Goal: Transaction & Acquisition: Book appointment/travel/reservation

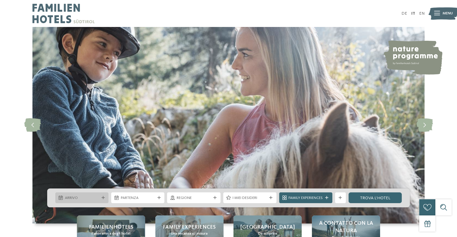
click at [79, 199] on span "Arrivo" at bounding box center [82, 198] width 34 height 5
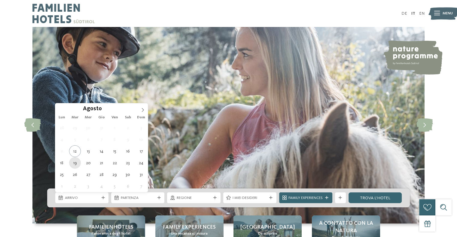
type div "19.08.2025"
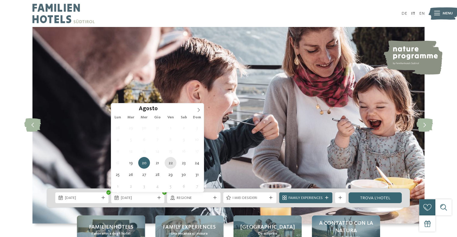
type div "22.08.2025"
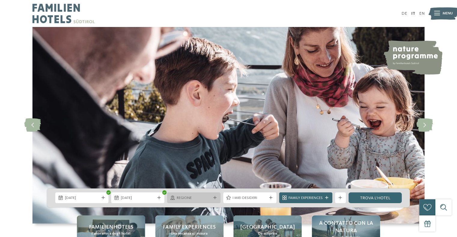
click at [187, 197] on span "Regione" at bounding box center [194, 198] width 34 height 5
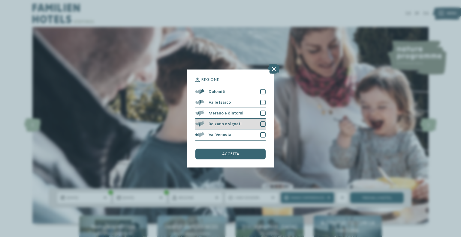
click at [243, 126] on div "Bolzano e vigneti" at bounding box center [230, 124] width 70 height 11
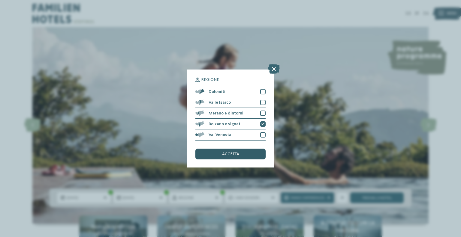
click at [237, 154] on span "accetta" at bounding box center [230, 154] width 17 height 4
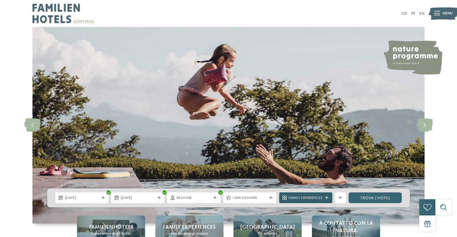
click at [307, 198] on span "Family Experiences" at bounding box center [305, 198] width 34 height 5
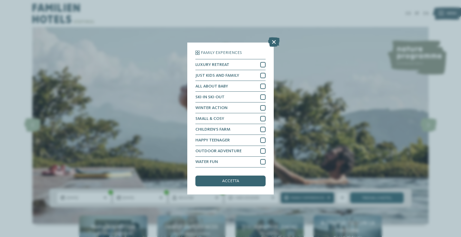
click at [307, 198] on div "Family Experiences LUXURY RETREAT JUST KIDS AND FAMILY" at bounding box center [230, 118] width 461 height 237
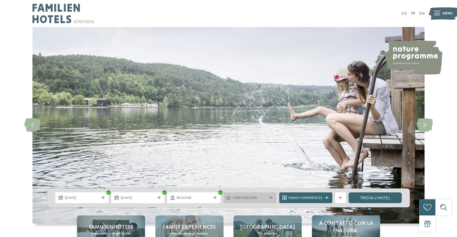
click at [243, 196] on span "I miei desideri" at bounding box center [249, 198] width 34 height 5
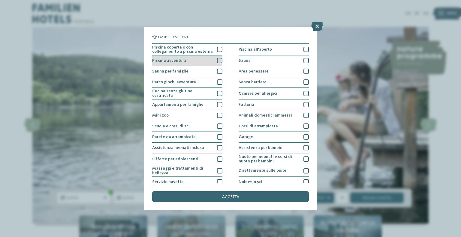
click at [202, 59] on div "Piscina avventura" at bounding box center [187, 61] width 70 height 11
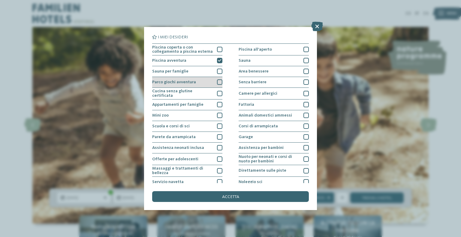
click at [199, 79] on div "Parco giochi avventura" at bounding box center [187, 82] width 70 height 11
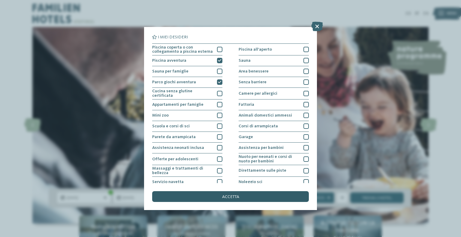
click at [234, 193] on div "accetta" at bounding box center [230, 197] width 157 height 11
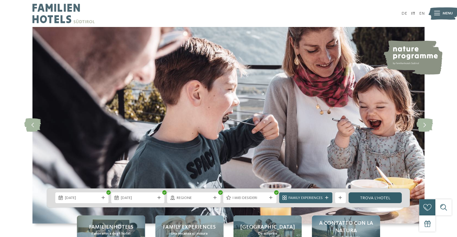
click at [370, 200] on link "trova l’hotel" at bounding box center [374, 198] width 53 height 11
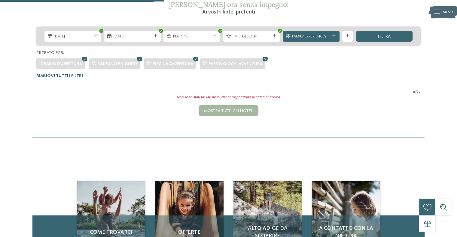
scroll to position [112, 0]
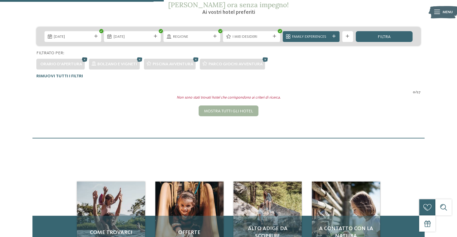
click at [83, 62] on icon at bounding box center [85, 59] width 8 height 7
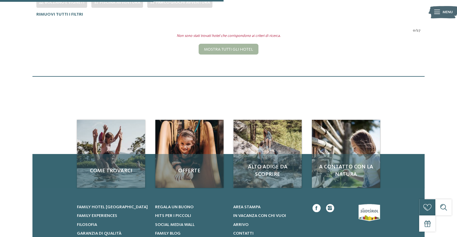
scroll to position [95, 0]
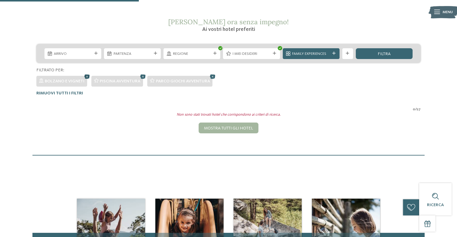
click at [87, 73] on icon at bounding box center [87, 76] width 8 height 7
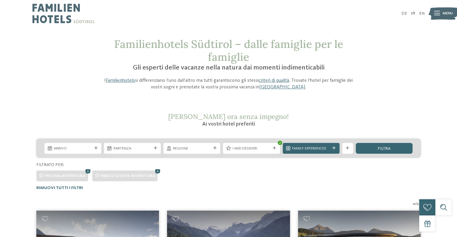
scroll to position [0, 0]
click at [193, 148] on span "Regione" at bounding box center [192, 148] width 38 height 5
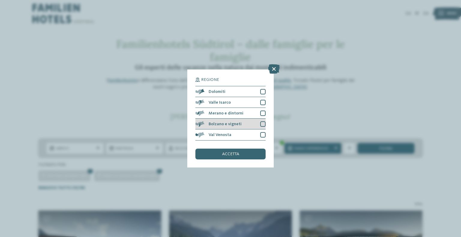
click at [264, 123] on div at bounding box center [262, 124] width 5 height 5
click at [235, 156] on span "accetta" at bounding box center [230, 154] width 17 height 4
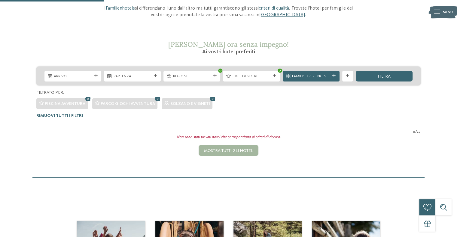
scroll to position [71, 0]
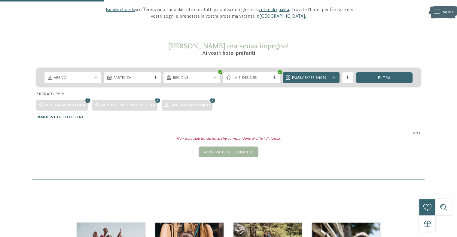
click at [87, 99] on icon at bounding box center [88, 100] width 8 height 7
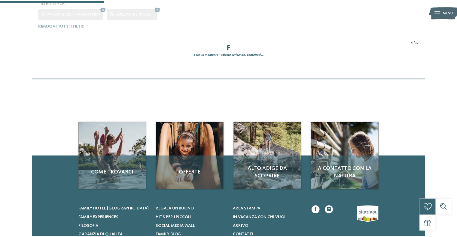
scroll to position [174, 0]
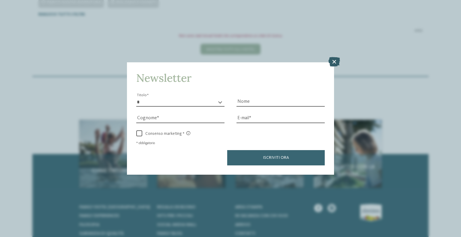
click at [331, 60] on icon at bounding box center [334, 62] width 12 height 10
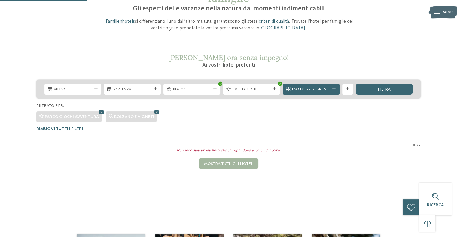
scroll to position [60, 0]
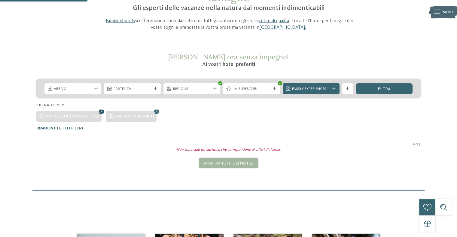
click at [101, 110] on icon at bounding box center [102, 111] width 8 height 7
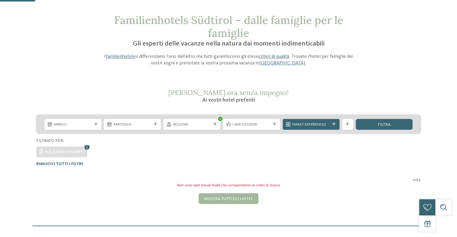
scroll to position [24, 0]
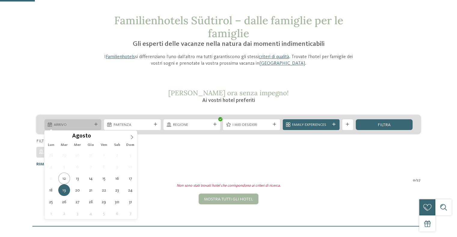
click at [97, 124] on icon at bounding box center [95, 124] width 3 height 3
type div "[DATE]"
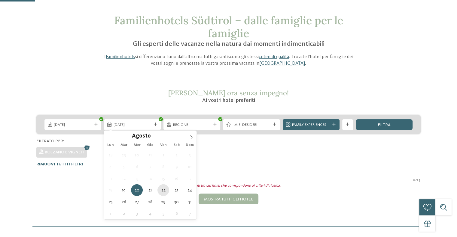
type div "[DATE]"
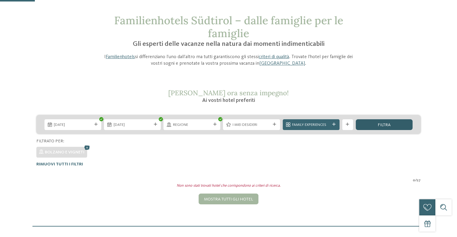
click at [401, 125] on div "filtra" at bounding box center [383, 124] width 57 height 11
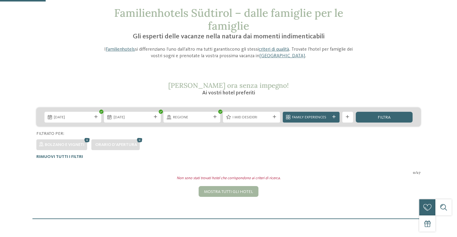
scroll to position [31, 0]
click at [197, 122] on div "Regione" at bounding box center [191, 117] width 57 height 11
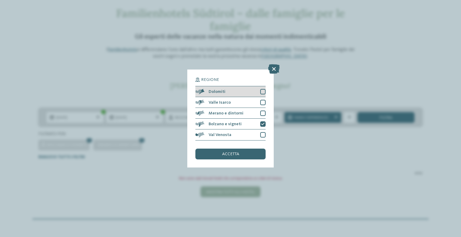
click at [262, 91] on div at bounding box center [262, 91] width 5 height 5
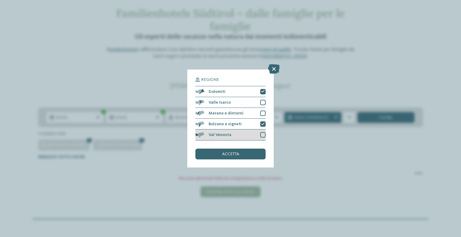
click at [265, 132] on div at bounding box center [262, 134] width 5 height 5
click at [240, 156] on div "accetta" at bounding box center [230, 154] width 70 height 11
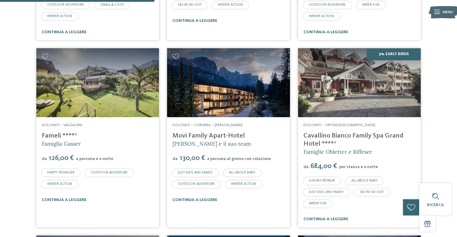
scroll to position [343, 0]
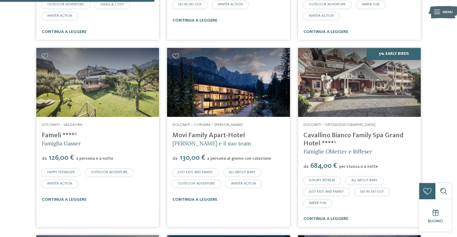
click at [49, 136] on link "Fameli ****ˢ" at bounding box center [59, 135] width 35 height 7
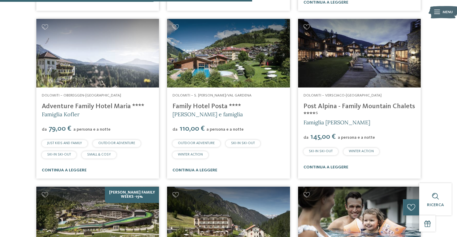
scroll to position [560, 0]
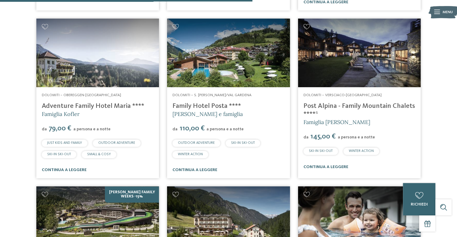
click at [213, 107] on link "Family Hotel Posta ****" at bounding box center [206, 106] width 68 height 7
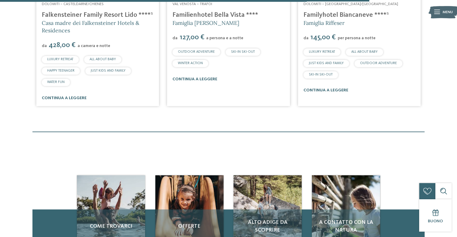
scroll to position [819, 0]
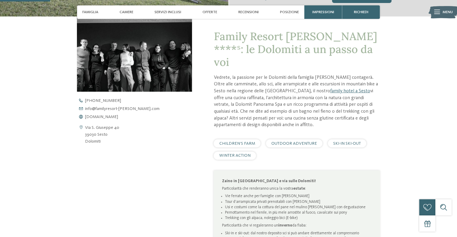
scroll to position [183, 0]
click at [118, 117] on span "www.familyresort-rainer.com" at bounding box center [101, 117] width 33 height 4
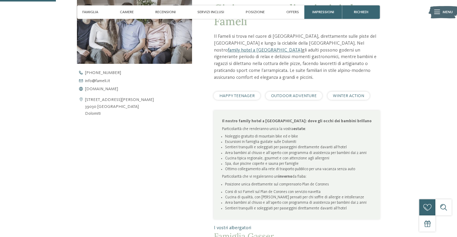
scroll to position [210, 0]
click at [88, 89] on span "www.fameli.it" at bounding box center [101, 89] width 33 height 4
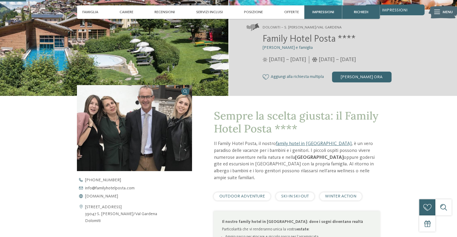
scroll to position [103, 0]
click at [118, 195] on span "[DOMAIN_NAME]" at bounding box center [101, 196] width 33 height 4
